Goal: Task Accomplishment & Management: Manage account settings

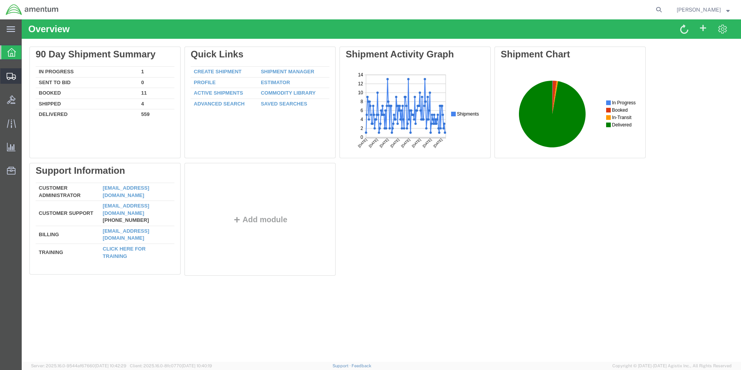
click at [0, 0] on span "Shipment Manager" at bounding box center [0, 0] width 0 height 0
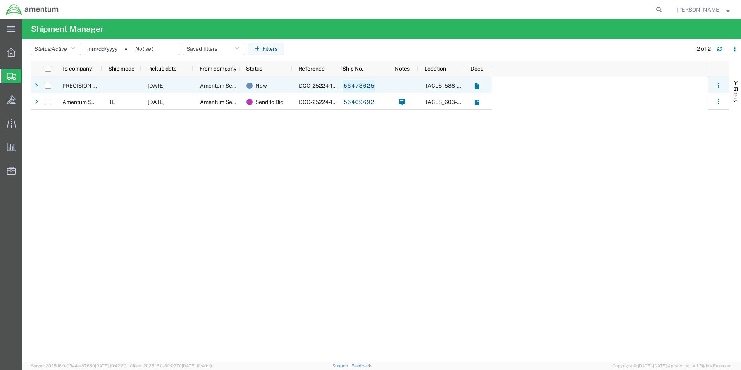
click at [362, 86] on link "56473625" at bounding box center [359, 86] width 32 height 12
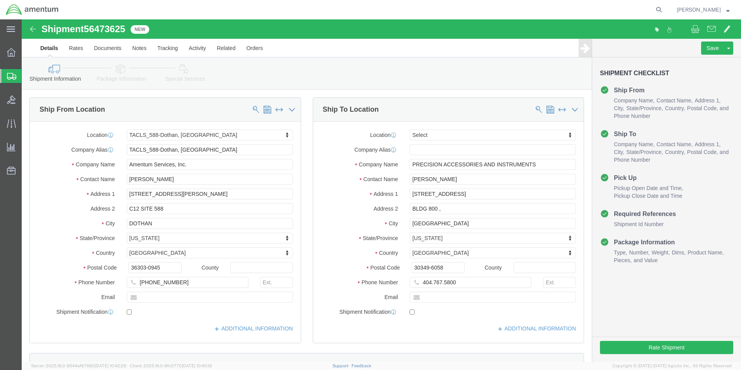
select select "42706"
select select
click input "404.767.5800"
type input "404-767-5800"
click button "Rate Shipment"
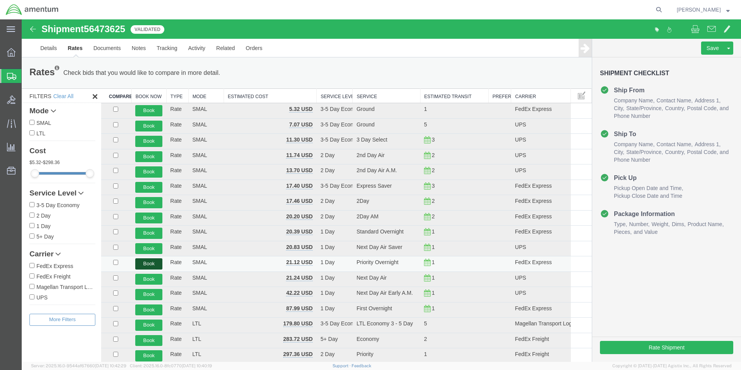
click at [155, 264] on button "Book" at bounding box center [148, 263] width 27 height 11
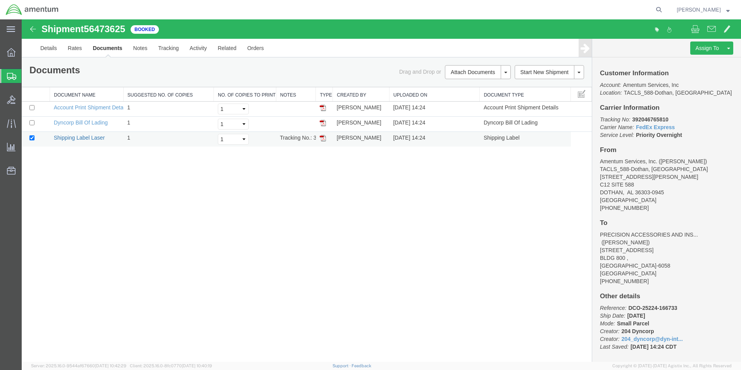
click at [92, 139] on link "Shipping Label Laser" at bounding box center [79, 137] width 51 height 6
